Goal: Find specific page/section: Find specific page/section

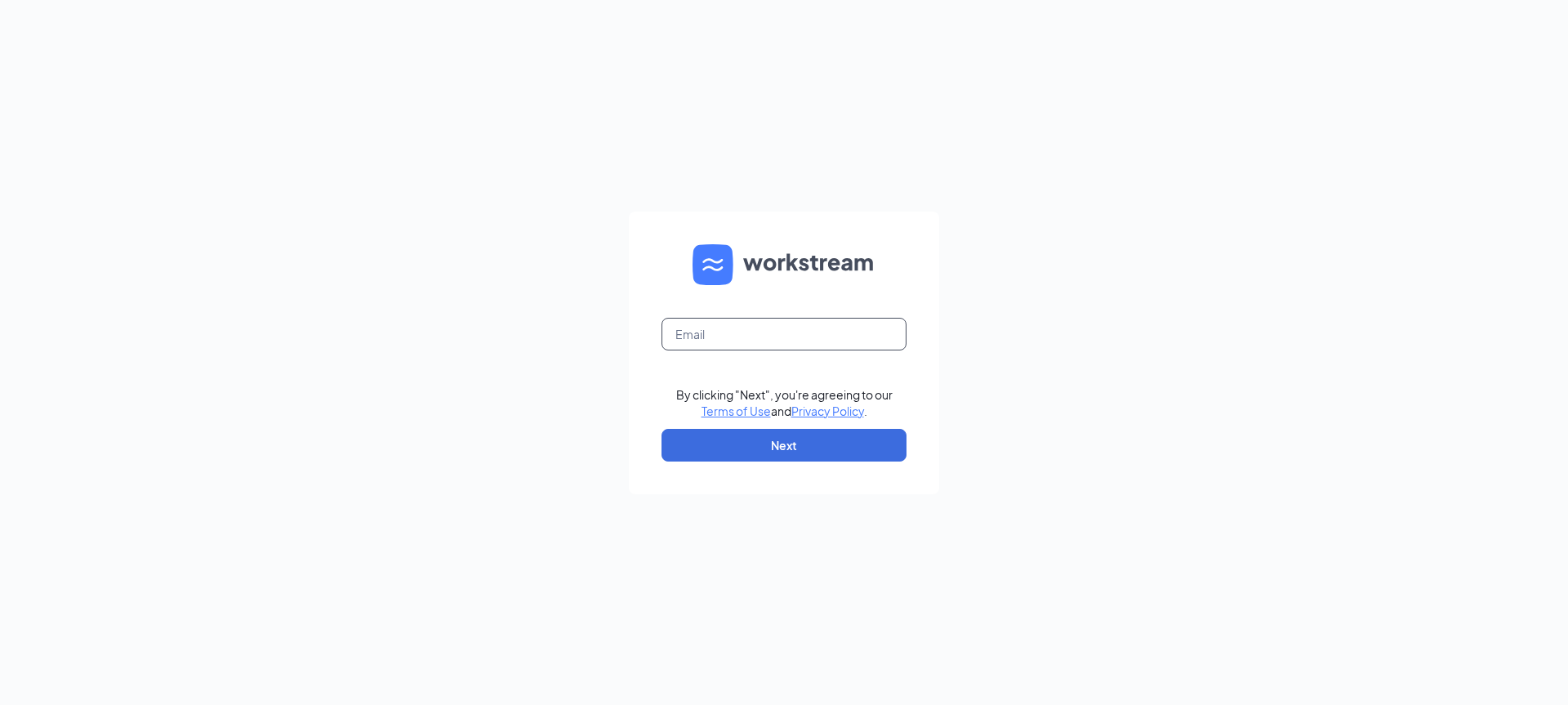
click at [682, 336] on input "text" at bounding box center [784, 334] width 245 height 33
type input "bkboettner@mandevilleace.com"
click at [780, 442] on button "Next" at bounding box center [784, 445] width 245 height 33
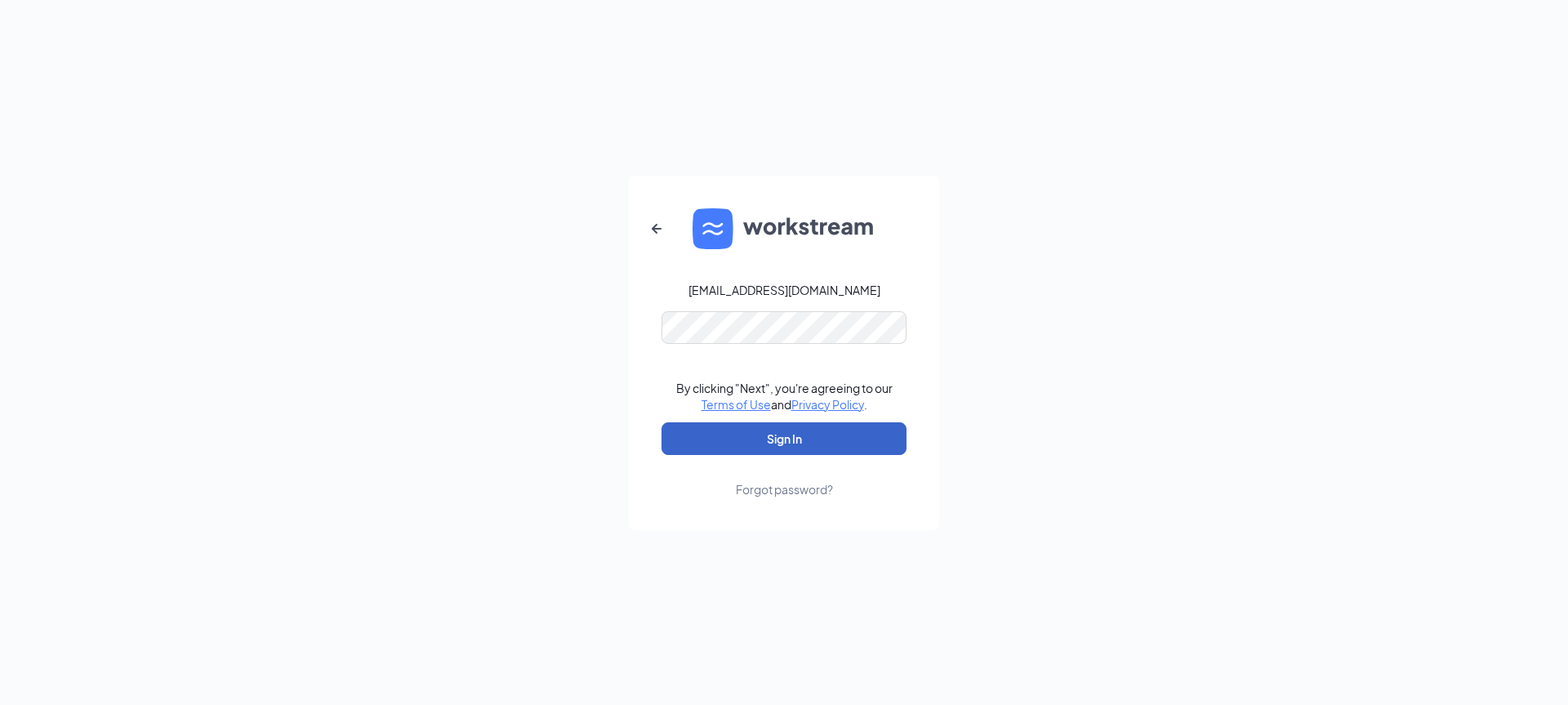
click at [773, 437] on button "Sign In" at bounding box center [784, 439] width 245 height 33
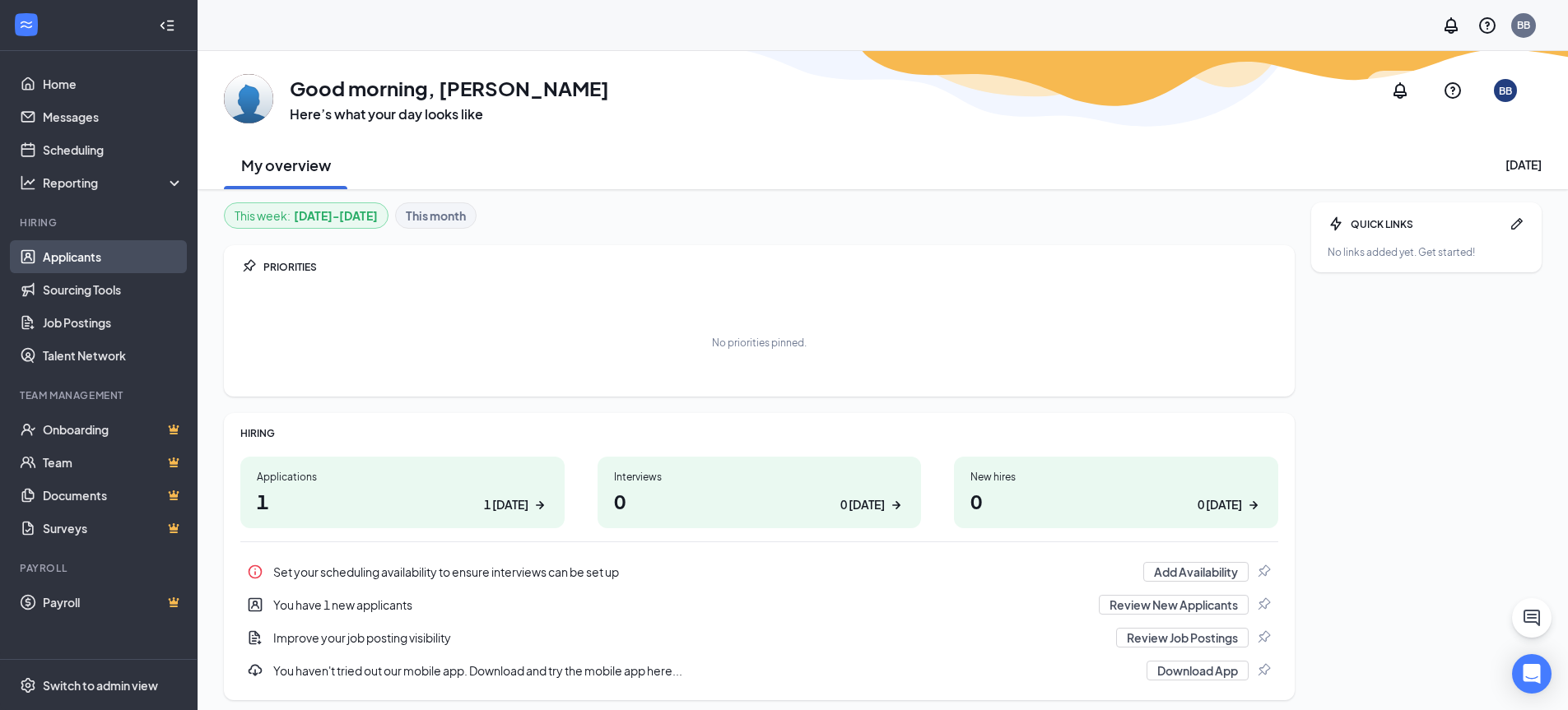
click at [64, 258] on link "Applicants" at bounding box center [112, 257] width 140 height 33
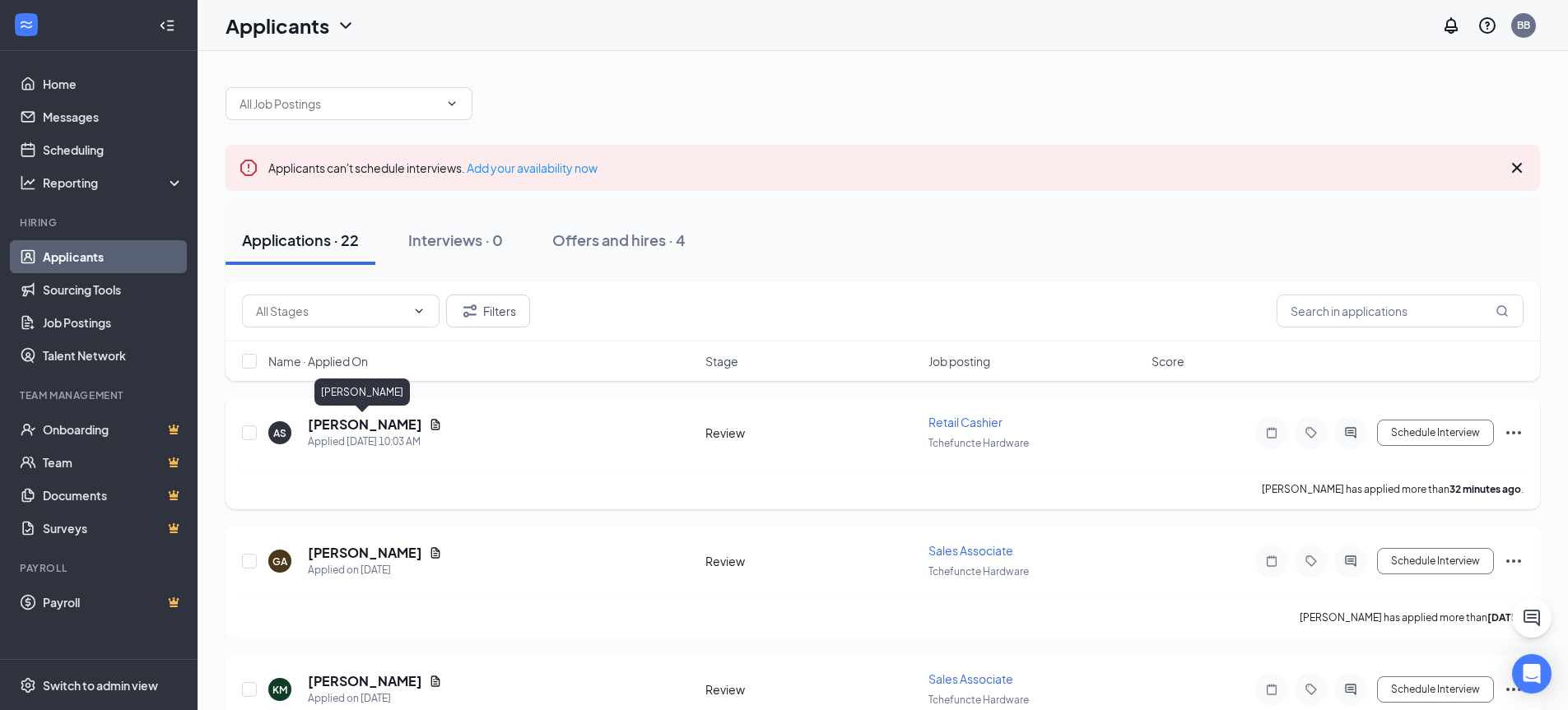
click at [365, 422] on h5 "[PERSON_NAME]" at bounding box center [364, 424] width 114 height 18
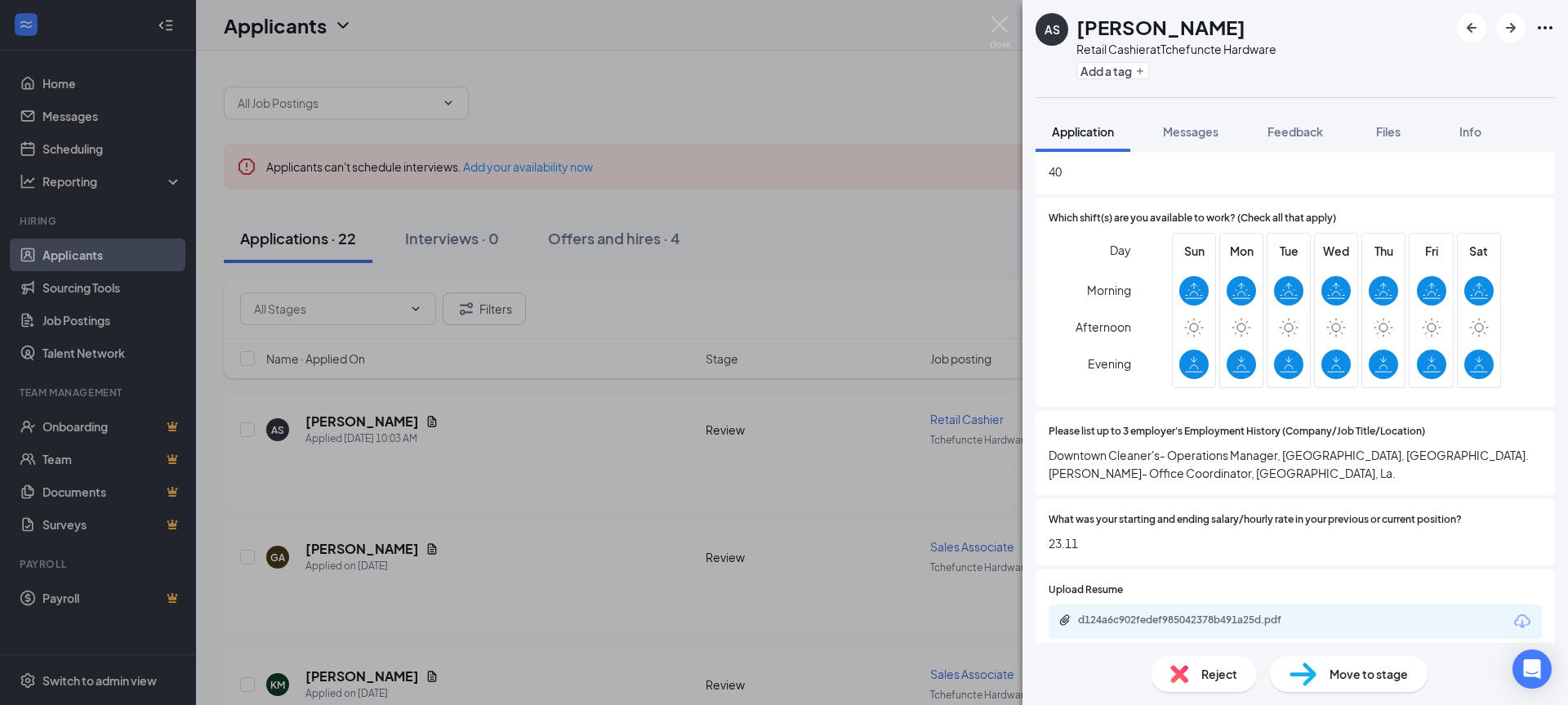
scroll to position [980, 0]
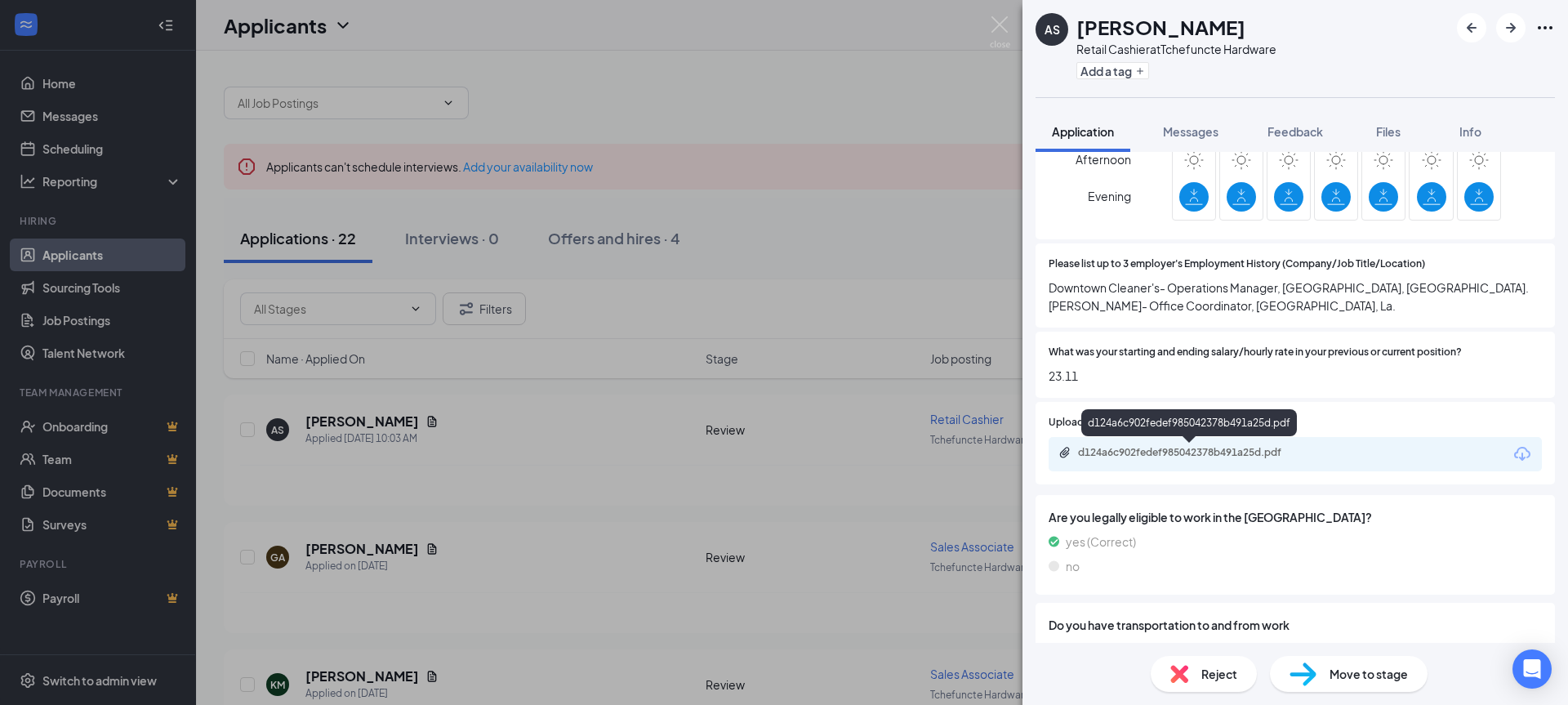
click at [1149, 449] on div "d124a6c902fedef985042378b491a25d.pdf" at bounding box center [1193, 452] width 228 height 13
